Goal: Find specific page/section: Find specific page/section

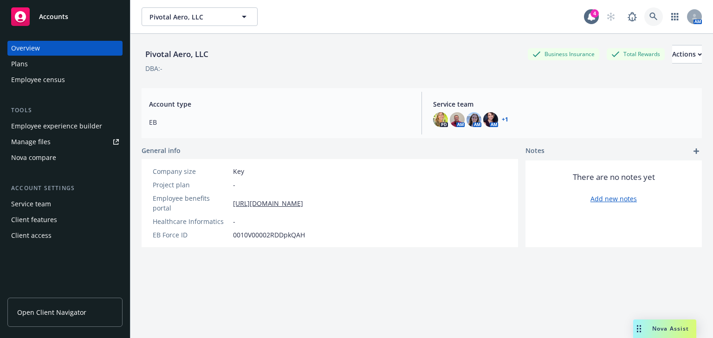
drag, startPoint x: 58, startPoint y: 0, endPoint x: 647, endPoint y: 13, distance: 589.7
click at [649, 13] on icon at bounding box center [653, 17] width 8 height 8
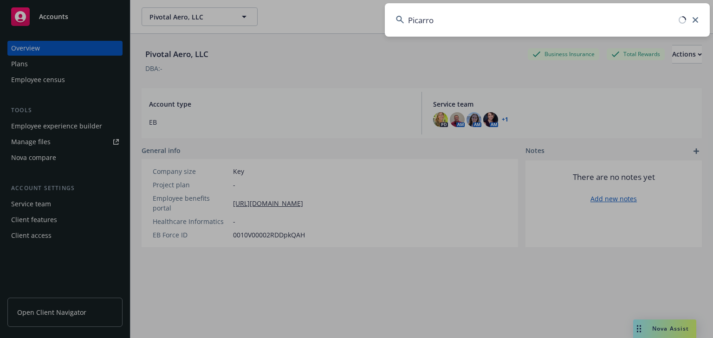
type input "Picarro"
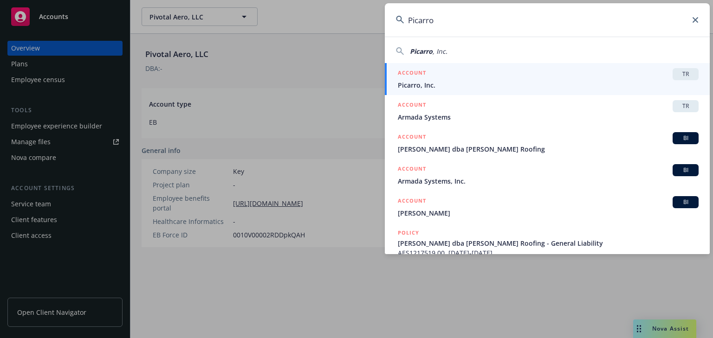
click at [433, 77] on div "ACCOUNT TR" at bounding box center [548, 74] width 301 height 12
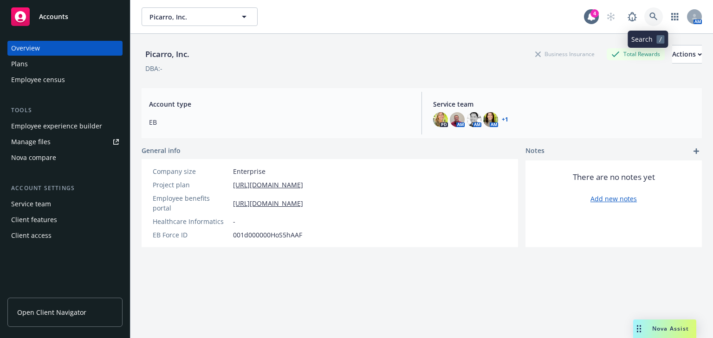
click at [649, 16] on icon at bounding box center [653, 17] width 8 height 8
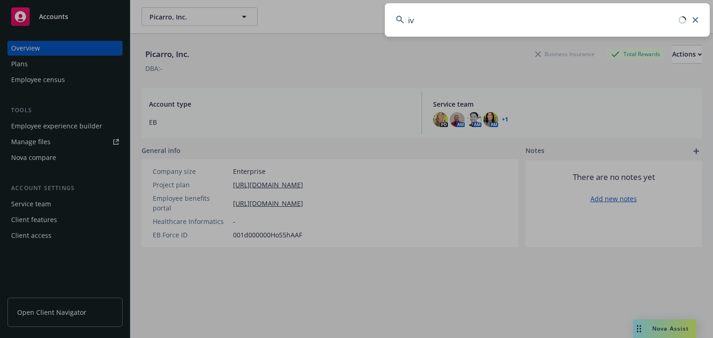
type input "i"
type input "Ivalua"
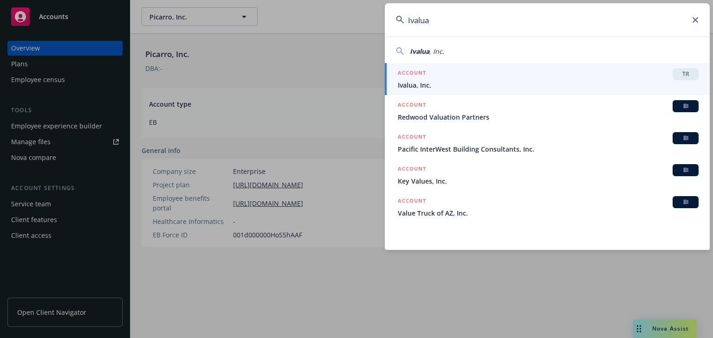
click at [459, 72] on div "ACCOUNT TR" at bounding box center [548, 74] width 301 height 12
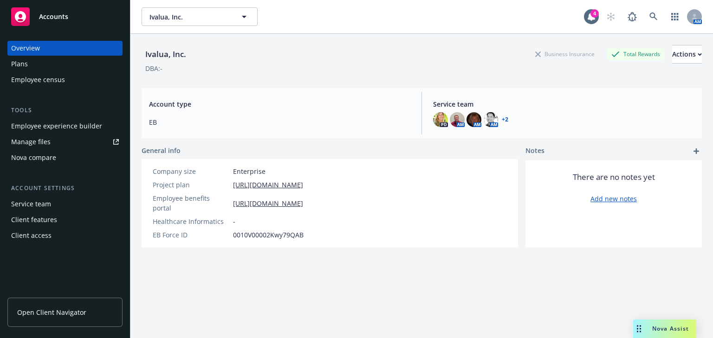
click at [30, 124] on div "Employee experience builder" at bounding box center [56, 126] width 91 height 15
drag, startPoint x: 48, startPoint y: 0, endPoint x: 646, endPoint y: 16, distance: 598.1
click at [649, 16] on icon at bounding box center [653, 17] width 8 height 8
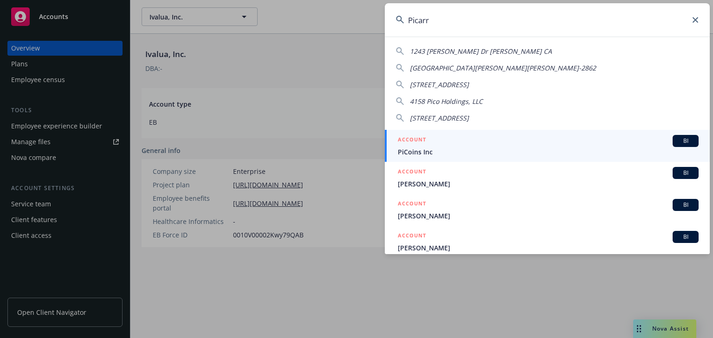
type input "Picarro"
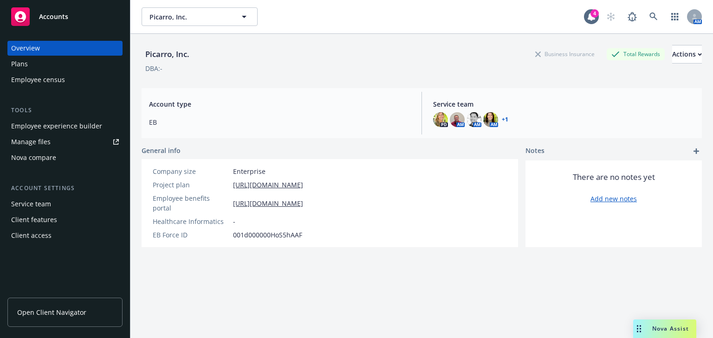
click at [64, 126] on div "Employee experience builder" at bounding box center [56, 126] width 91 height 15
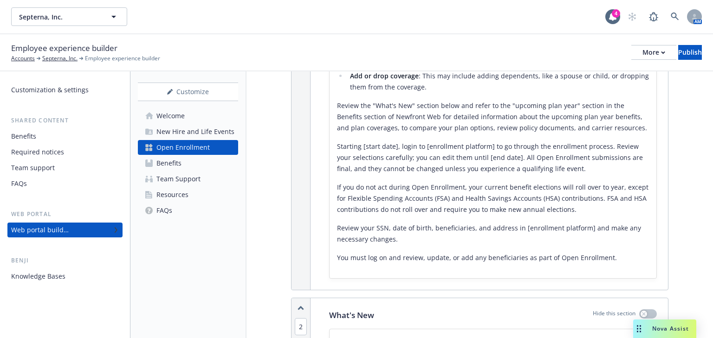
scroll to position [297, 0]
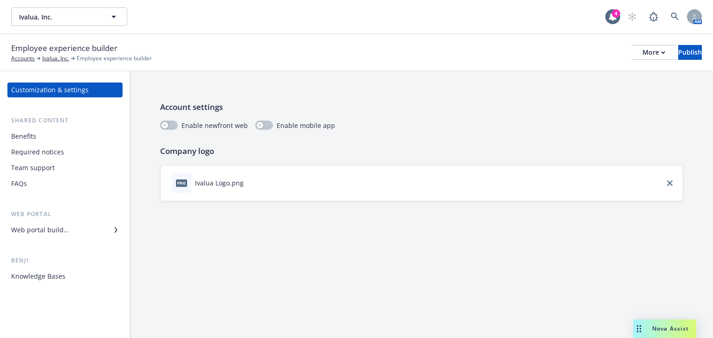
click at [20, 135] on div "Benefits" at bounding box center [23, 136] width 25 height 15
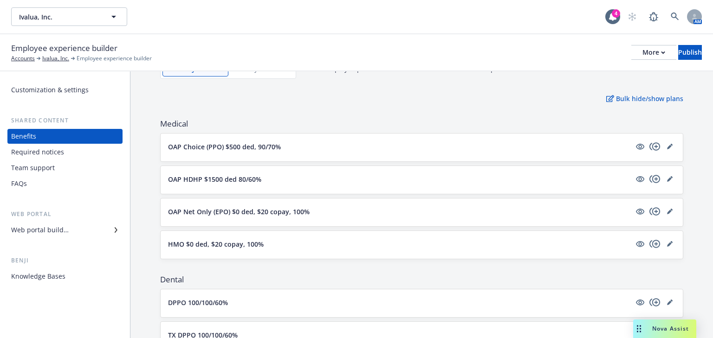
scroll to position [74, 0]
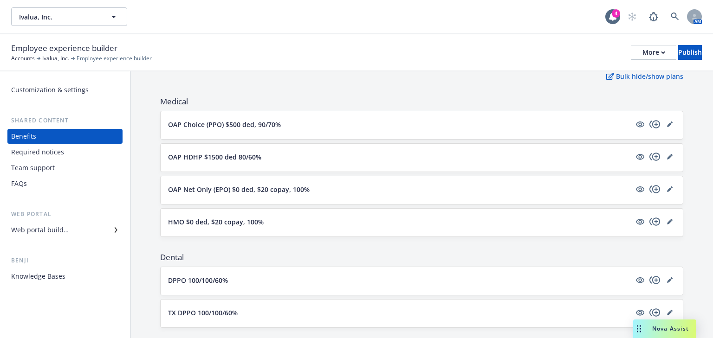
click at [252, 128] on div "OAP Choice (PPO) $500 ded, 90/70%" at bounding box center [421, 124] width 507 height 11
click at [266, 128] on div "OAP Choice (PPO) $500 ded, 90/70%" at bounding box center [421, 124] width 507 height 11
click at [276, 133] on div "OAP Choice (PPO) $500 ded, 90/70%" at bounding box center [421, 125] width 522 height 28
click at [288, 132] on div "OAP Choice (PPO) $500 ded, 90/70%" at bounding box center [421, 125] width 522 height 28
click at [544, 125] on button "OAP Choice (PPO) $500 ded, 90/70%" at bounding box center [399, 125] width 462 height 10
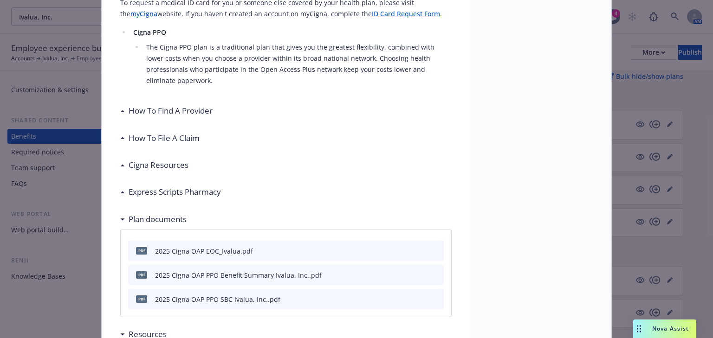
scroll to position [325, 0]
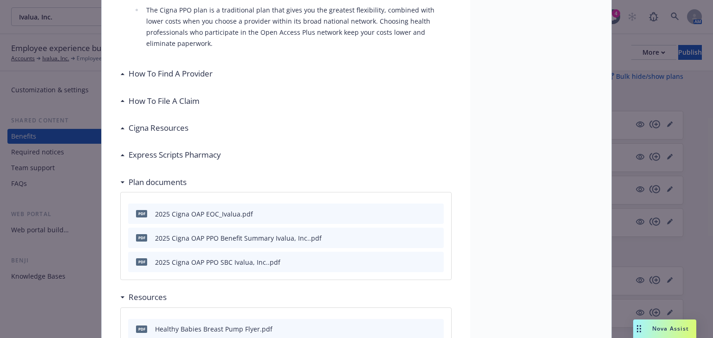
click at [121, 154] on icon at bounding box center [123, 155] width 4 height 2
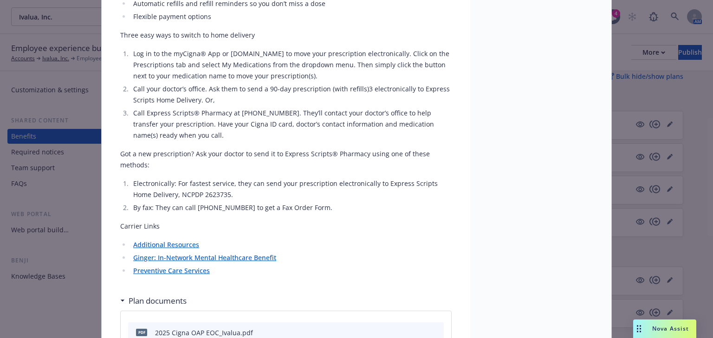
scroll to position [547, 0]
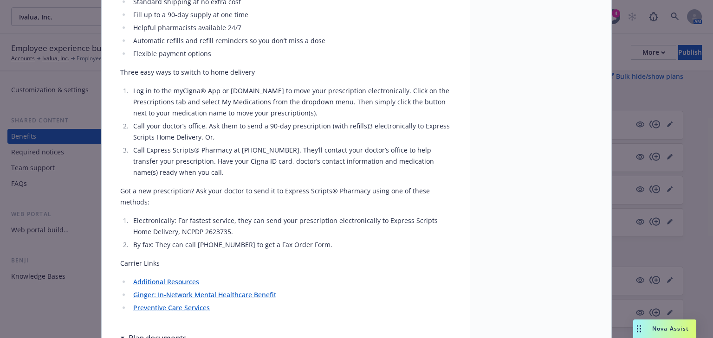
click at [159, 277] on link "Additional Resources" at bounding box center [166, 281] width 66 height 9
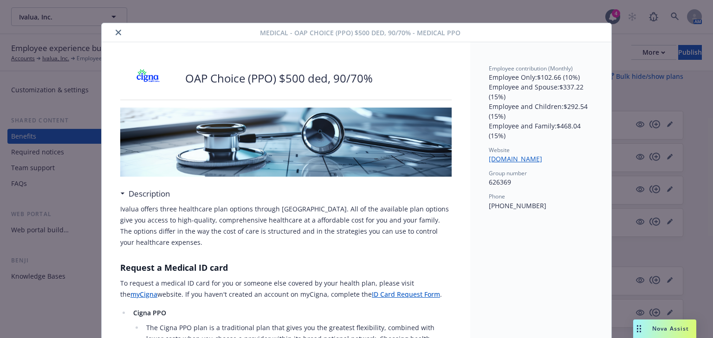
scroll to position [0, 0]
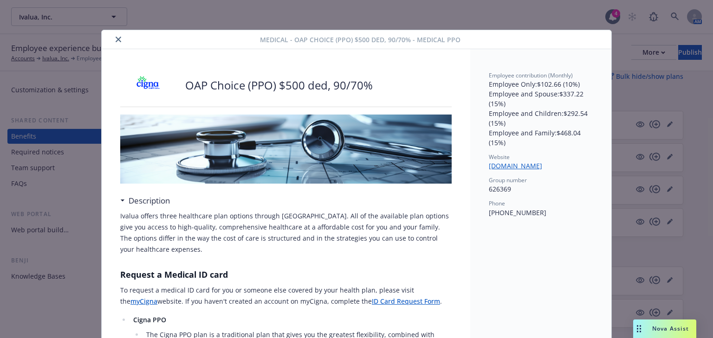
click at [116, 43] on button "close" at bounding box center [118, 39] width 11 height 11
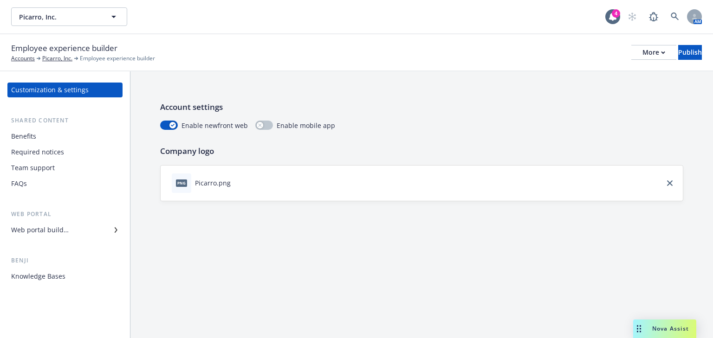
click at [29, 137] on div "Benefits" at bounding box center [23, 136] width 25 height 15
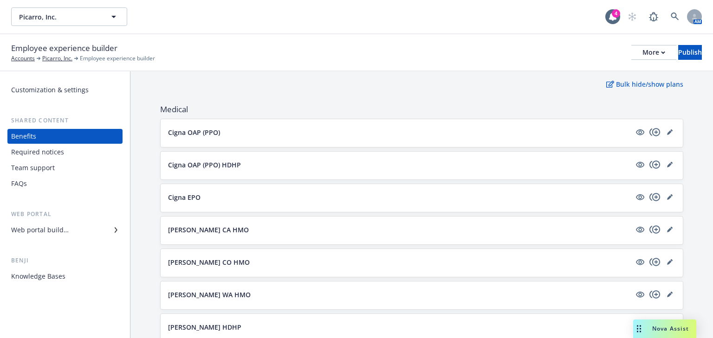
scroll to position [111, 0]
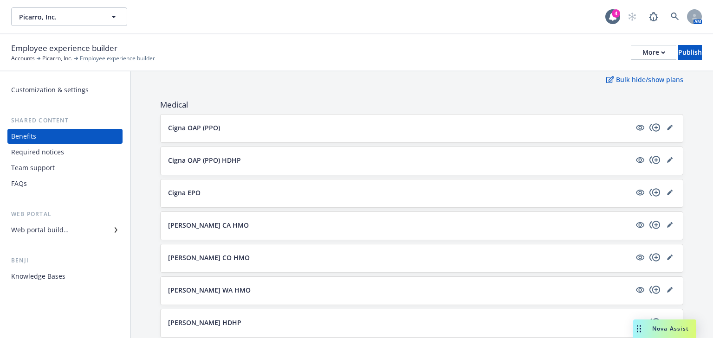
click at [44, 229] on div "Web portal builder" at bounding box center [40, 230] width 58 height 15
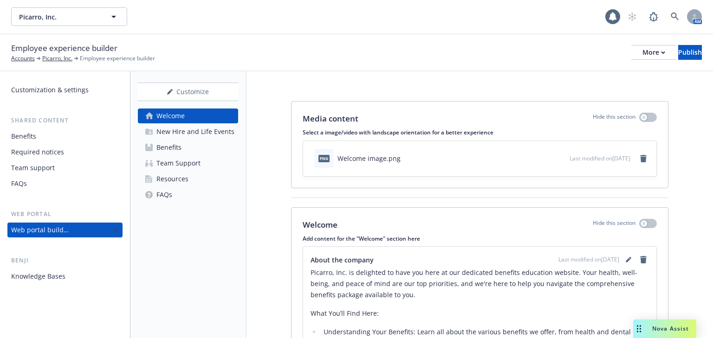
click at [176, 135] on div "New Hire and Life Events" at bounding box center [195, 131] width 78 height 15
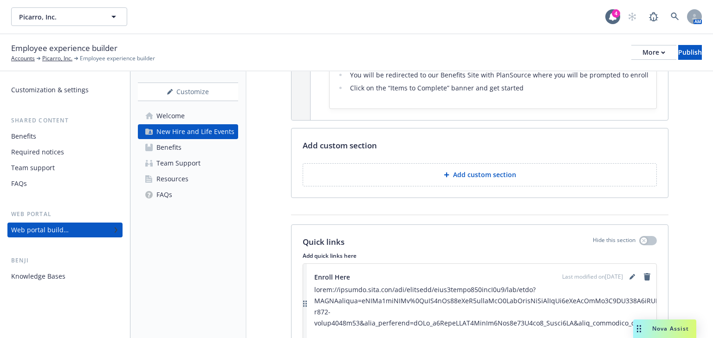
scroll to position [965, 0]
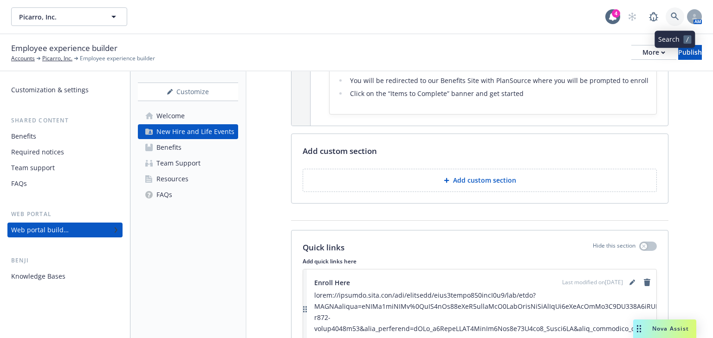
click at [669, 17] on link at bounding box center [674, 16] width 19 height 19
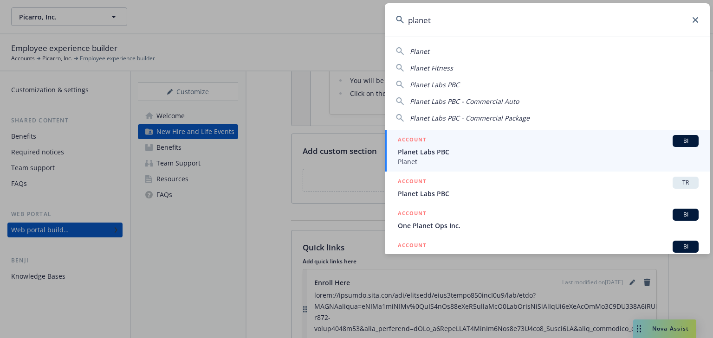
click at [417, 54] on span "Planet" at bounding box center [419, 51] width 19 height 9
type input "Planet"
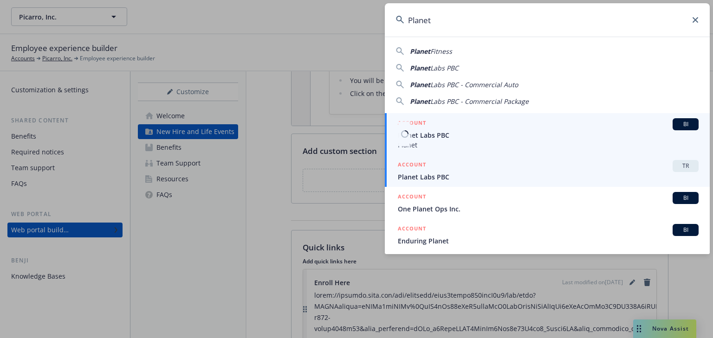
click at [408, 180] on li "ACCOUNT TR Planet Labs PBC" at bounding box center [547, 171] width 325 height 32
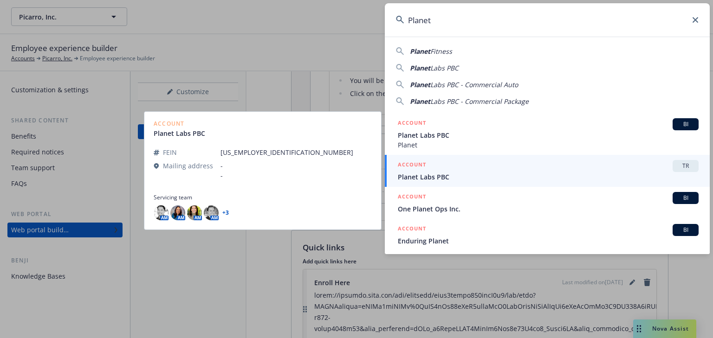
click at [428, 175] on span "Planet Labs PBC" at bounding box center [548, 177] width 301 height 10
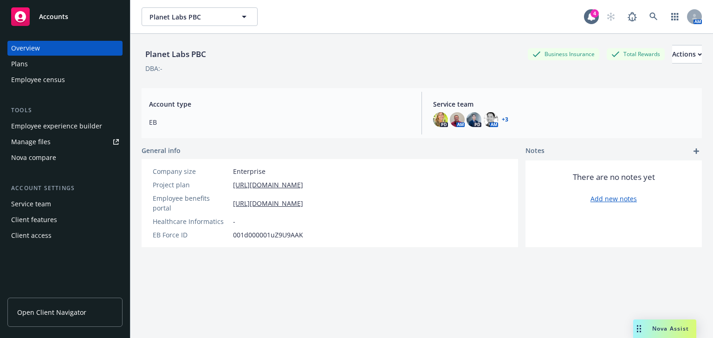
click at [28, 128] on div "Employee experience builder" at bounding box center [56, 126] width 91 height 15
